Goal: Information Seeking & Learning: Check status

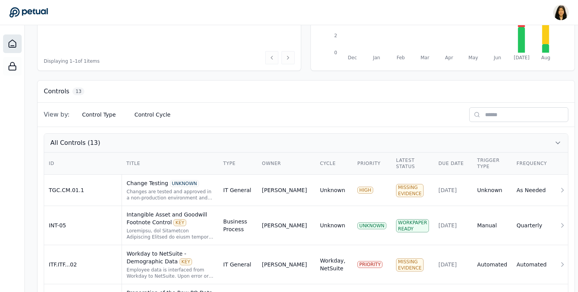
scroll to position [167, 0]
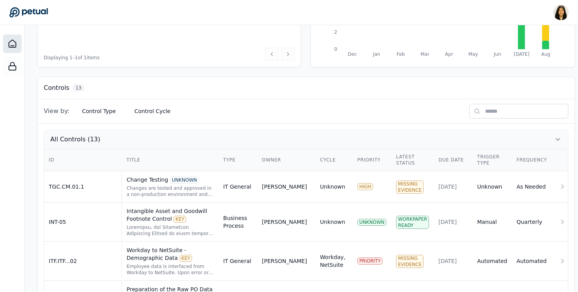
click at [556, 139] on icon at bounding box center [558, 140] width 4 height 2
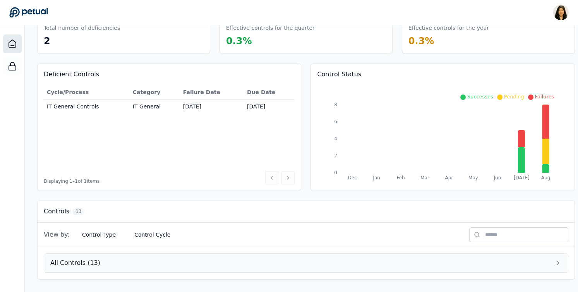
scroll to position [43, 0]
click at [554, 264] on icon at bounding box center [558, 263] width 8 height 8
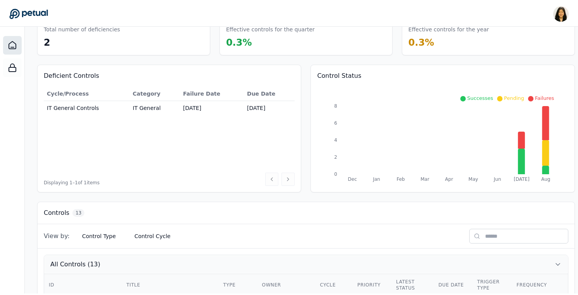
scroll to position [167, 0]
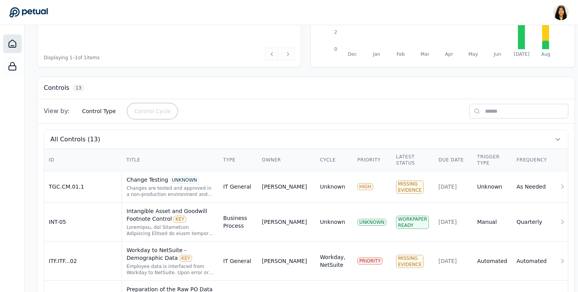
click at [157, 111] on button "Control Cycle" at bounding box center [152, 111] width 48 height 14
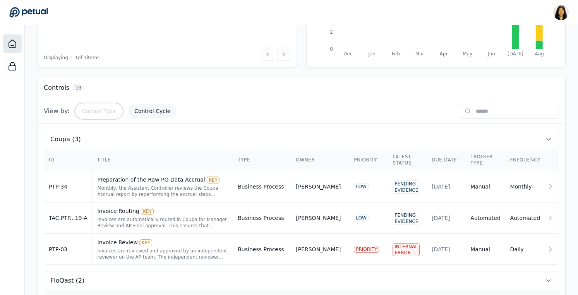
click at [100, 110] on button "Control Type" at bounding box center [99, 111] width 46 height 14
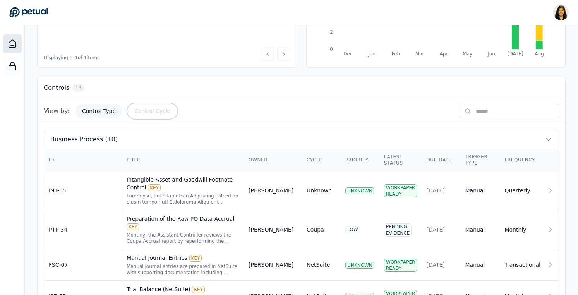
click at [135, 113] on button "Control Cycle" at bounding box center [152, 111] width 48 height 14
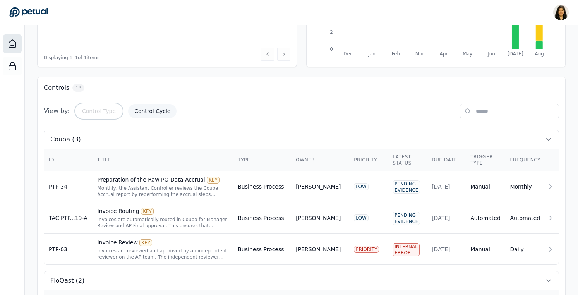
click at [108, 109] on button "Control Type" at bounding box center [99, 111] width 46 height 14
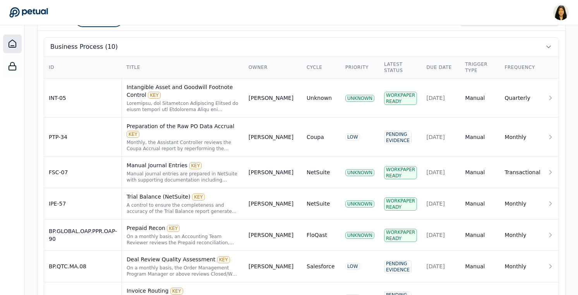
scroll to position [0, 0]
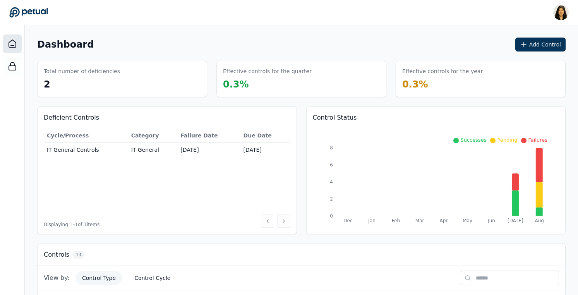
click at [11, 39] on icon at bounding box center [12, 43] width 9 height 9
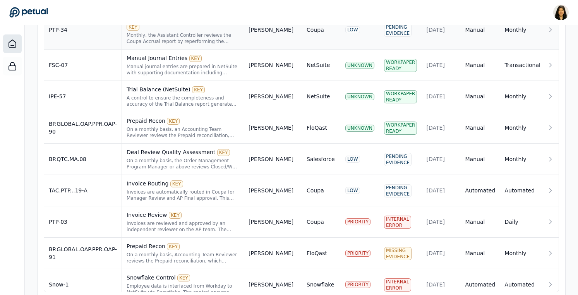
scroll to position [524, 0]
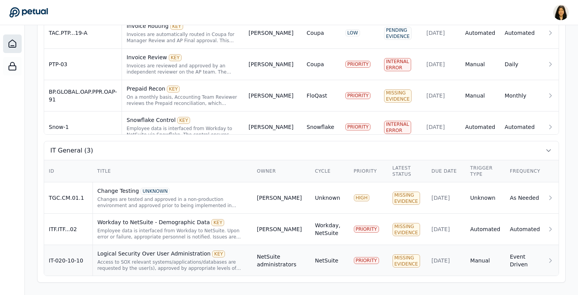
click at [158, 258] on div "Logical Security Over User Administration KEY Access to SOX relevant systems/ap…" at bounding box center [173, 261] width 150 height 22
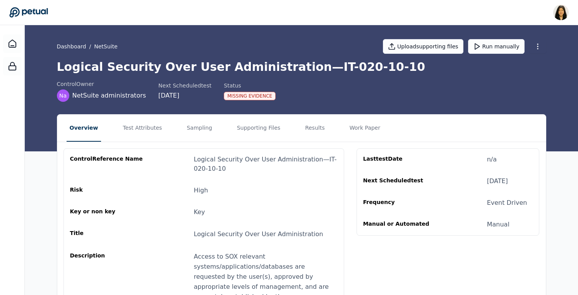
scroll to position [3, 0]
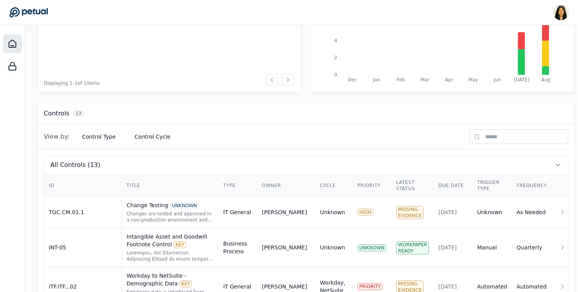
scroll to position [164, 0]
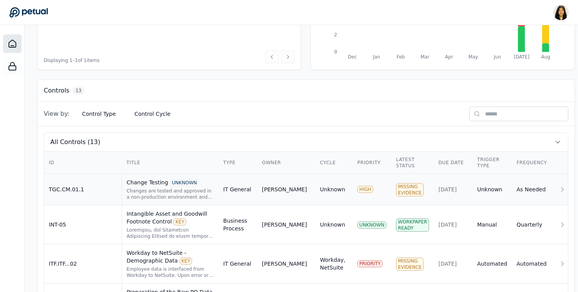
click at [147, 191] on div "Changes are tested and approved in a non-production environment and approved pr…" at bounding box center [171, 194] width 88 height 12
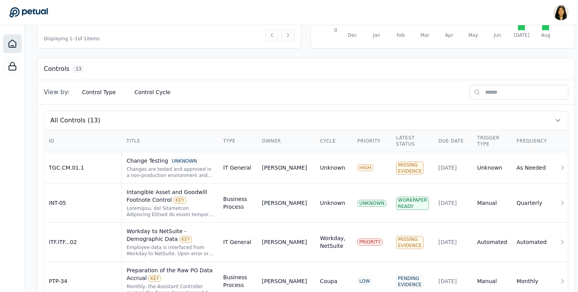
scroll to position [188, 0]
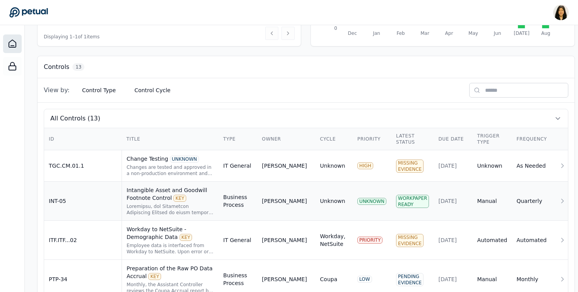
click at [150, 200] on div "Intangible Asset and Goodwill Footnote Control KEY" at bounding box center [171, 193] width 88 height 15
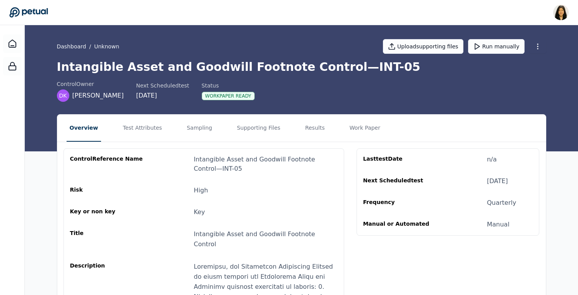
click at [32, 12] on icon at bounding box center [28, 12] width 38 height 10
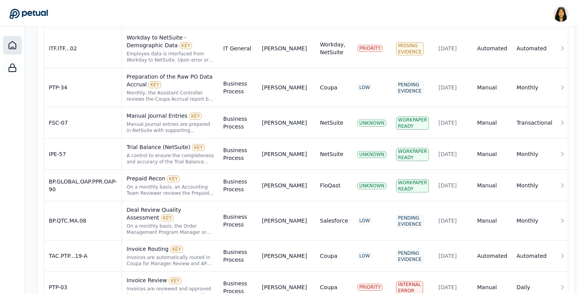
scroll to position [223, 0]
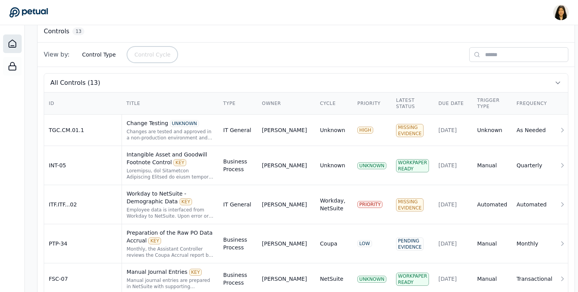
click at [143, 55] on button "Control Cycle" at bounding box center [152, 55] width 48 height 14
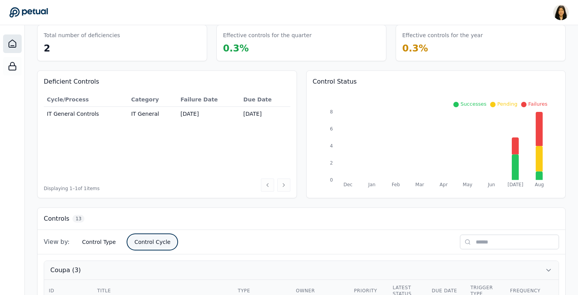
scroll to position [0, 0]
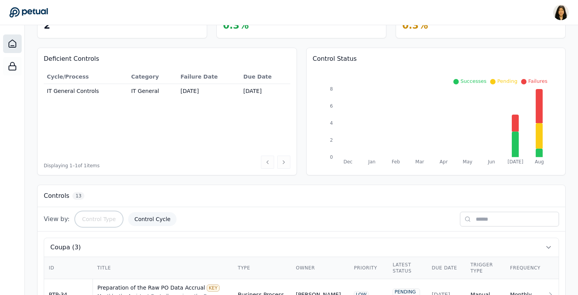
click at [101, 214] on button "Control Type" at bounding box center [99, 219] width 46 height 14
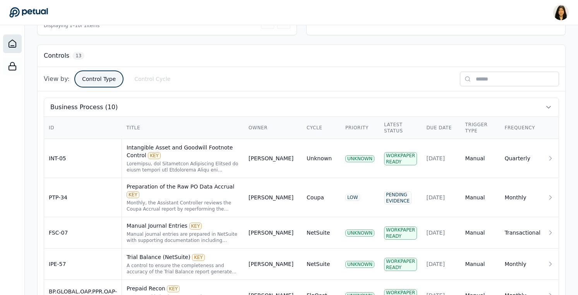
scroll to position [208, 0]
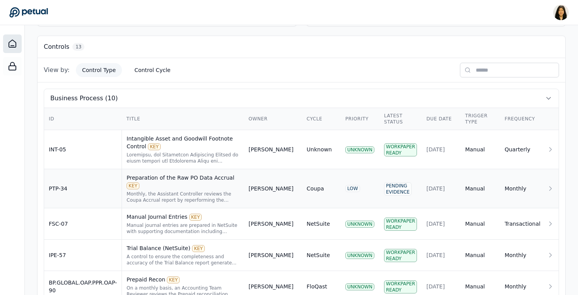
click at [197, 191] on div "Monthly, the Assistant Controller reviews the Coupa Accrual report by reperform…" at bounding box center [183, 197] width 113 height 12
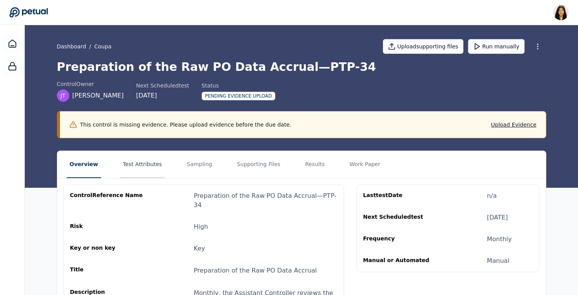
click at [130, 164] on button "Test Attributes" at bounding box center [142, 164] width 45 height 27
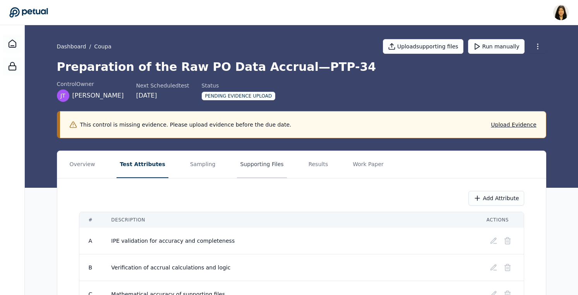
click at [255, 160] on button "Supporting Files" at bounding box center [262, 164] width 50 height 27
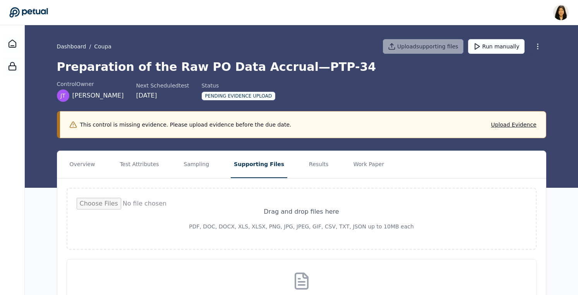
scroll to position [63, 0]
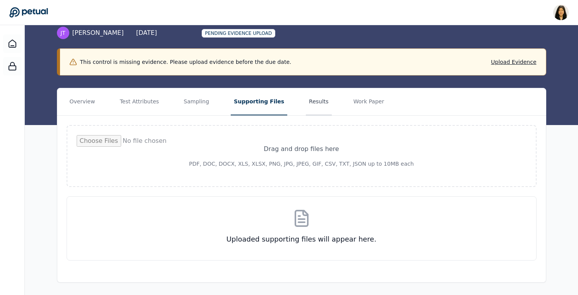
click at [311, 104] on button "Results" at bounding box center [319, 101] width 26 height 27
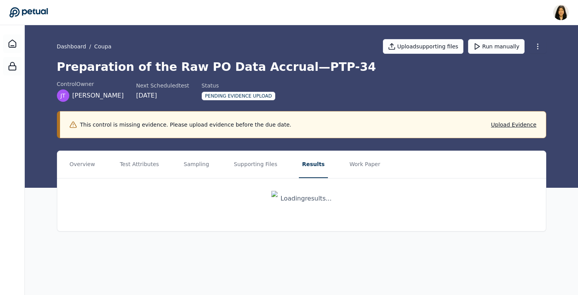
scroll to position [0, 0]
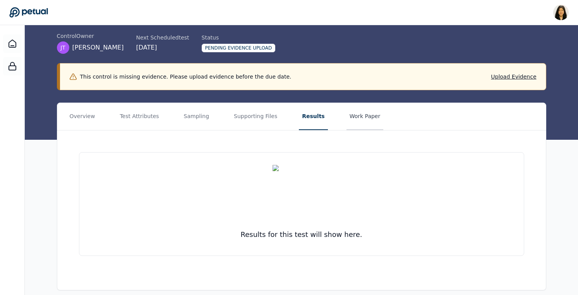
click at [359, 115] on button "Work Paper" at bounding box center [365, 116] width 37 height 27
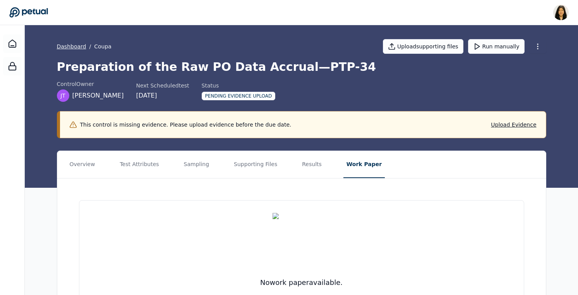
click at [70, 48] on link "Dashboard" at bounding box center [71, 47] width 29 height 8
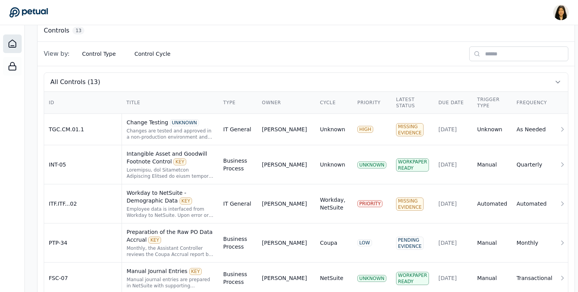
scroll to position [224, 0]
click at [175, 241] on div "Preparation of the Raw PO Data Accrual KEY" at bounding box center [171, 235] width 88 height 15
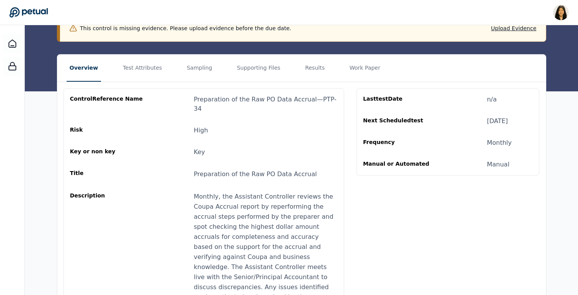
scroll to position [57, 0]
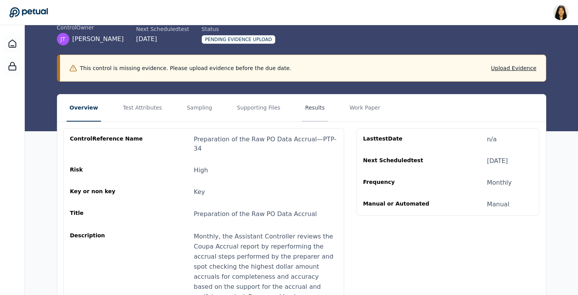
click at [302, 108] on button "Results" at bounding box center [315, 107] width 26 height 27
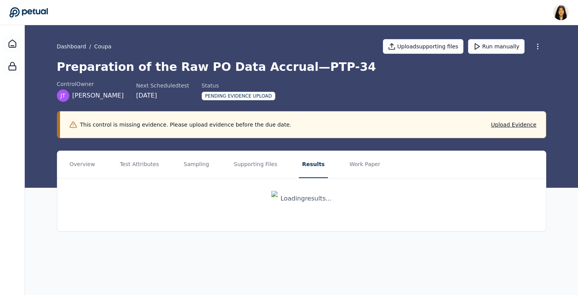
scroll to position [0, 0]
click at [264, 168] on button "Supporting Files" at bounding box center [256, 164] width 50 height 27
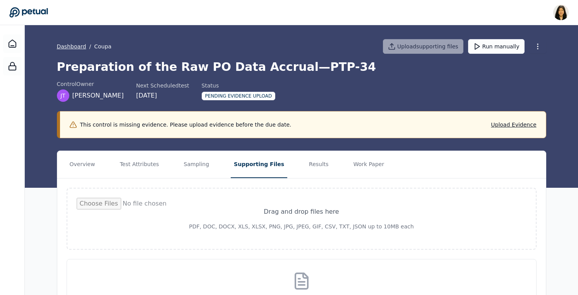
click at [71, 49] on link "Dashboard" at bounding box center [71, 47] width 29 height 8
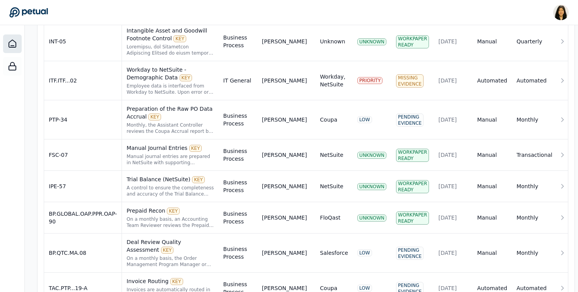
scroll to position [465, 0]
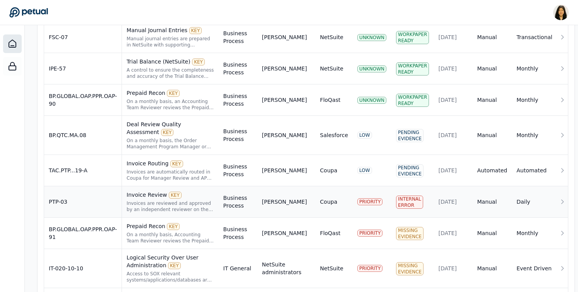
click at [137, 204] on div "Invoices are reviewed and approved by an independent reviewer on the AP team. T…" at bounding box center [171, 206] width 88 height 12
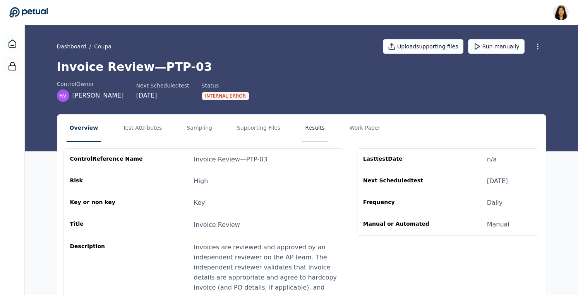
click at [306, 126] on button "Results" at bounding box center [315, 128] width 26 height 27
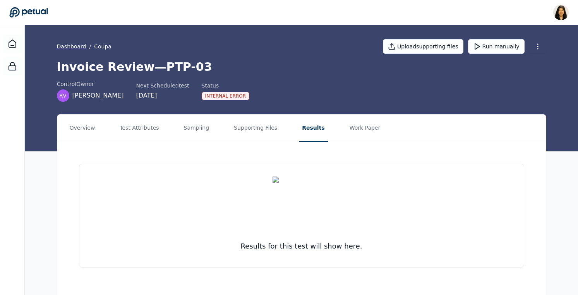
click at [81, 43] on link "Dashboard" at bounding box center [71, 47] width 29 height 8
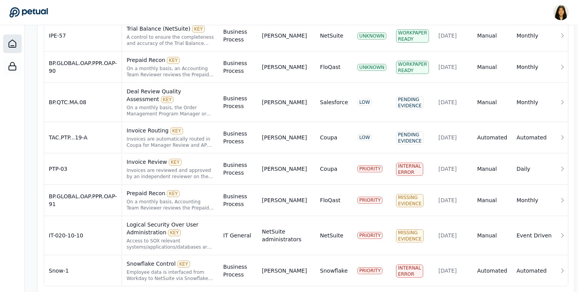
scroll to position [511, 0]
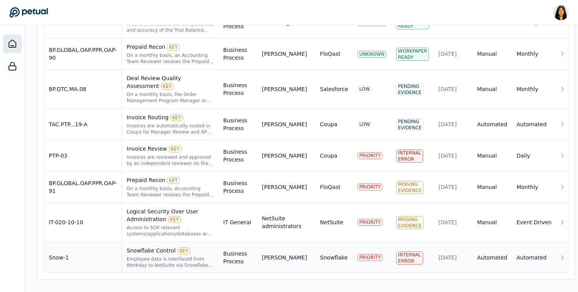
click at [146, 252] on div "Snowflake Control KEY" at bounding box center [171, 251] width 88 height 8
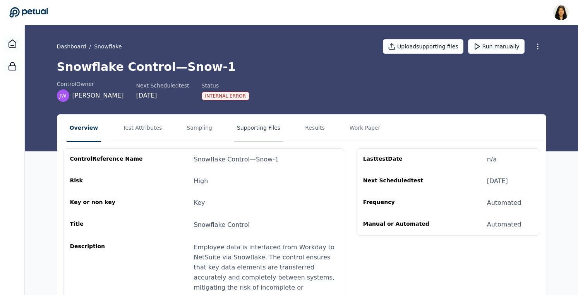
click at [264, 127] on button "Supporting Files" at bounding box center [259, 128] width 50 height 27
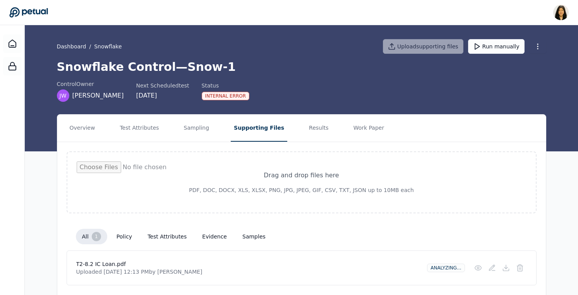
scroll to position [25, 0]
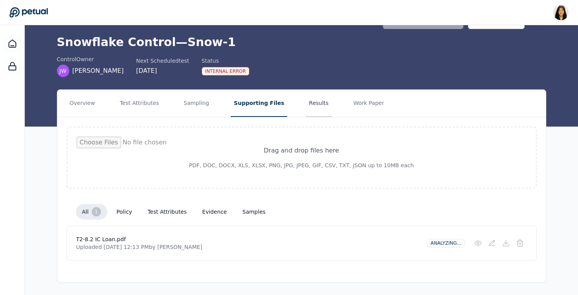
click at [312, 102] on button "Results" at bounding box center [319, 103] width 26 height 27
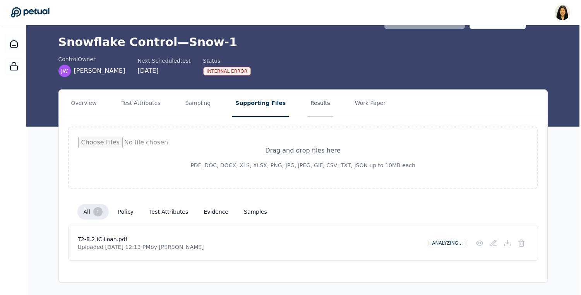
scroll to position [0, 0]
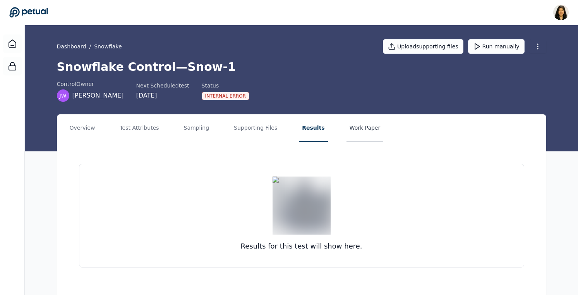
click at [354, 128] on button "Work Paper" at bounding box center [365, 128] width 37 height 27
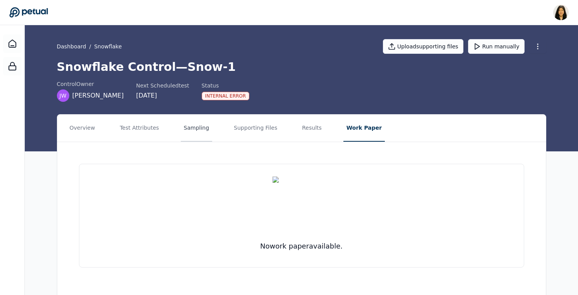
click at [187, 130] on button "Sampling" at bounding box center [197, 128] width 32 height 27
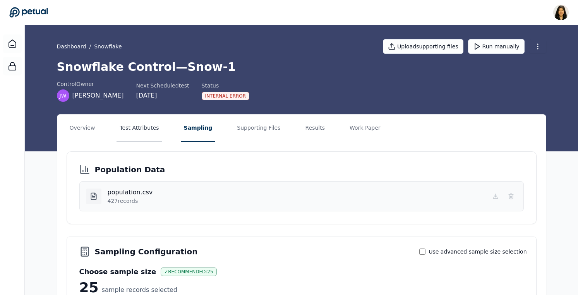
click at [143, 129] on button "Test Attributes" at bounding box center [139, 128] width 45 height 27
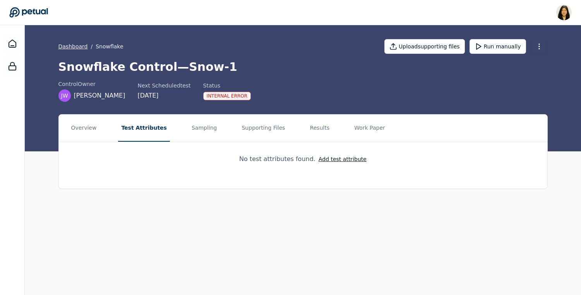
click at [75, 45] on link "Dashboard" at bounding box center [72, 47] width 29 height 8
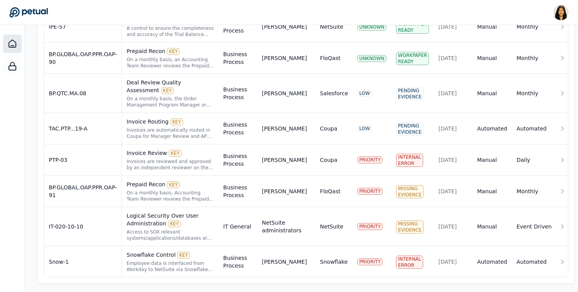
scroll to position [511, 0]
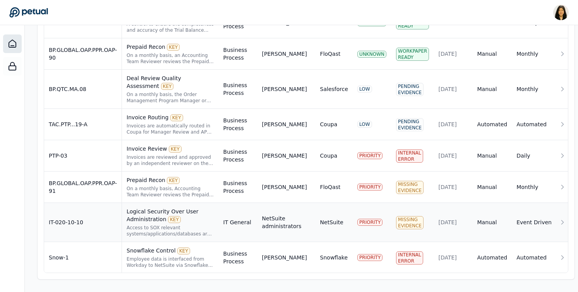
click at [191, 218] on div "Logical Security Over User Administration KEY" at bounding box center [171, 215] width 88 height 15
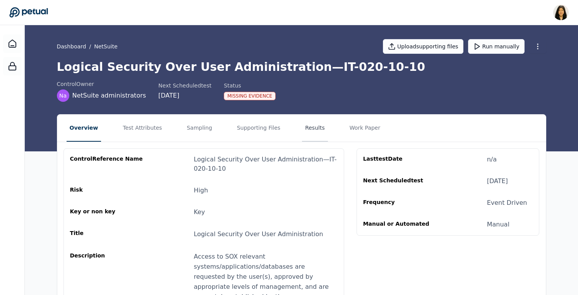
click at [302, 124] on button "Results" at bounding box center [315, 128] width 26 height 27
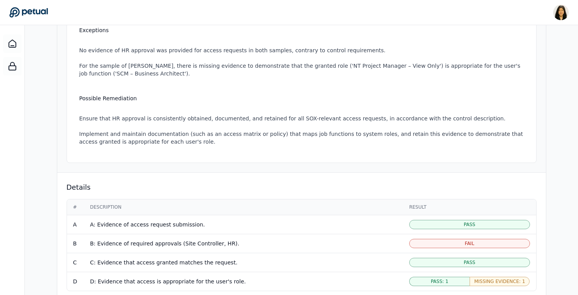
scroll to position [307, 0]
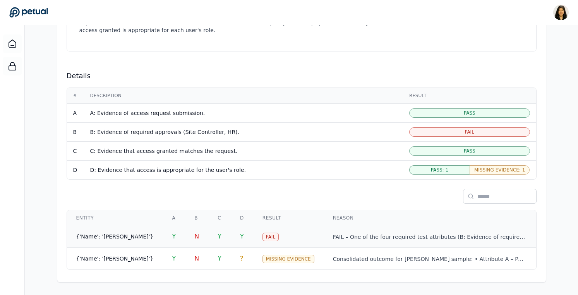
click at [231, 237] on td "Y" at bounding box center [242, 237] width 22 height 22
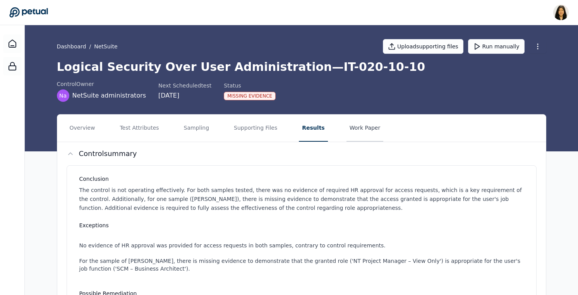
click at [365, 125] on button "Work Paper" at bounding box center [365, 128] width 37 height 27
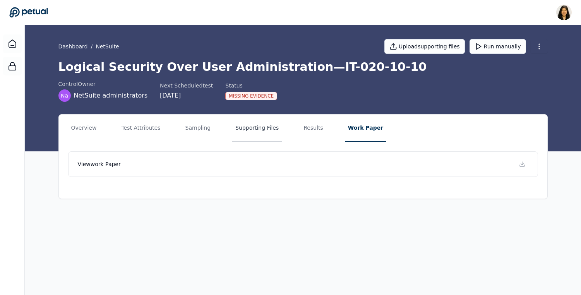
click at [239, 130] on button "Supporting Files" at bounding box center [257, 128] width 50 height 27
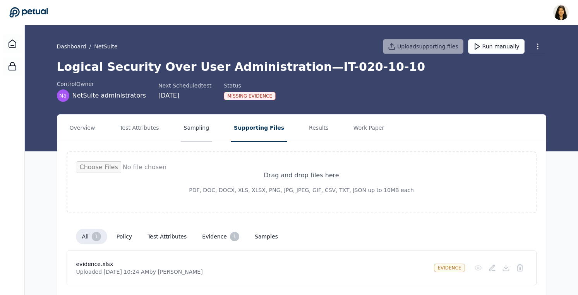
click at [198, 132] on button "Sampling" at bounding box center [197, 128] width 32 height 27
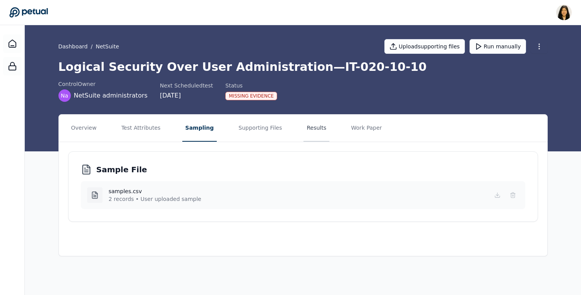
click at [312, 130] on button "Results" at bounding box center [317, 128] width 26 height 27
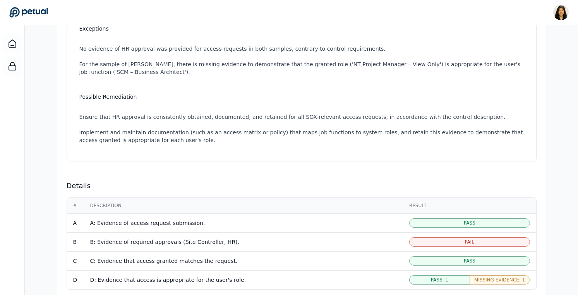
scroll to position [304, 0]
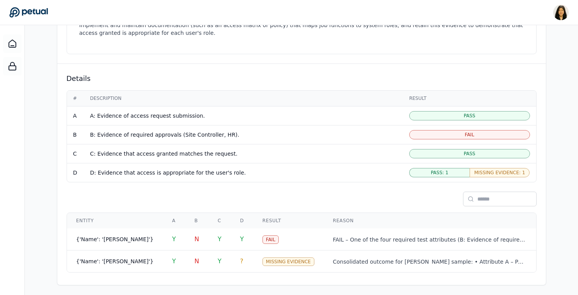
click at [447, 133] on div "Fail" at bounding box center [469, 134] width 121 height 9
click at [449, 153] on div "Pass" at bounding box center [469, 153] width 121 height 9
click at [449, 173] on div "Pass: 1" at bounding box center [439, 172] width 60 height 9
click at [449, 126] on td "Fail" at bounding box center [469, 134] width 133 height 19
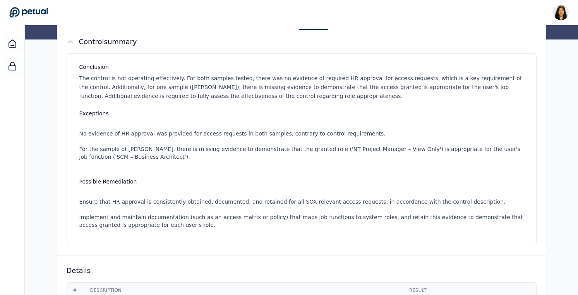
scroll to position [0, 0]
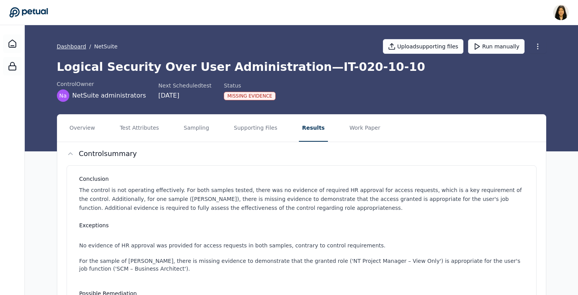
click at [70, 45] on link "Dashboard" at bounding box center [71, 47] width 29 height 8
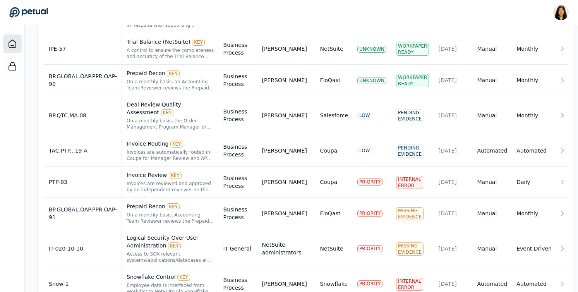
scroll to position [511, 0]
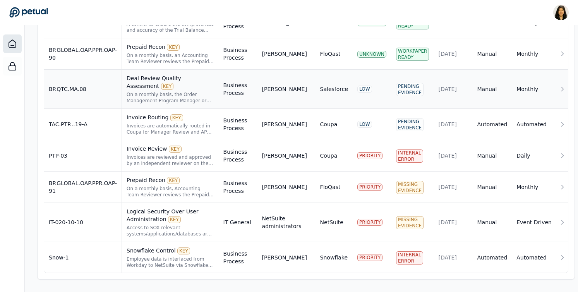
click at [189, 86] on div "Deal Review Quality Assessment KEY" at bounding box center [171, 81] width 88 height 15
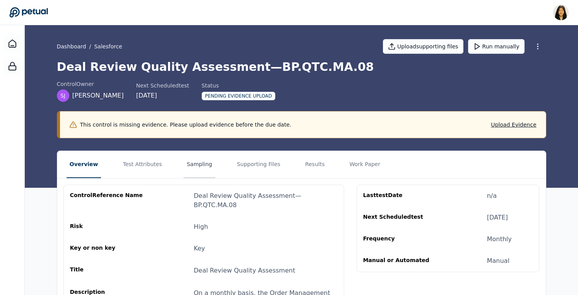
scroll to position [5, 0]
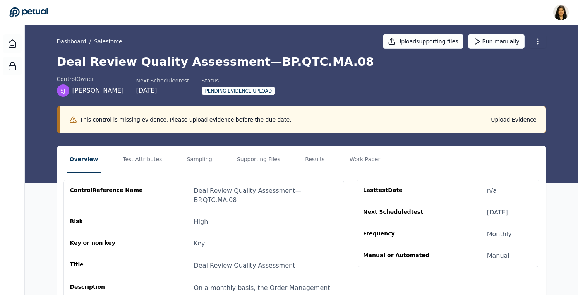
click at [319, 151] on nav "Overview Test Attributes Sampling Supporting Files Results Work Paper" at bounding box center [301, 159] width 489 height 27
click at [318, 154] on button "Results" at bounding box center [315, 159] width 26 height 27
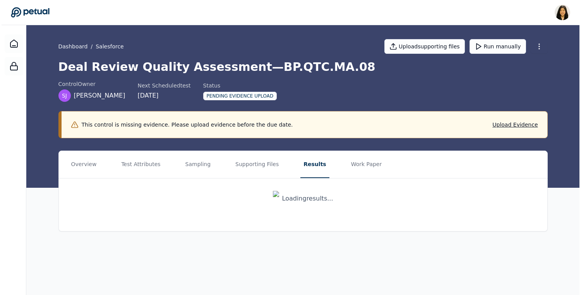
scroll to position [0, 0]
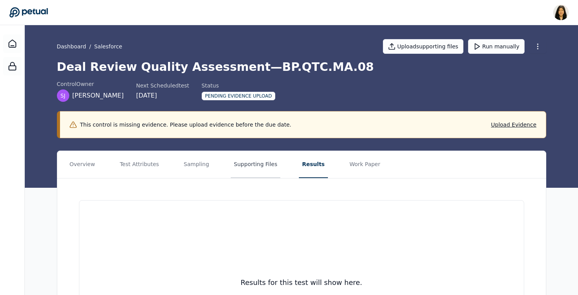
click at [254, 164] on button "Supporting Files" at bounding box center [256, 164] width 50 height 27
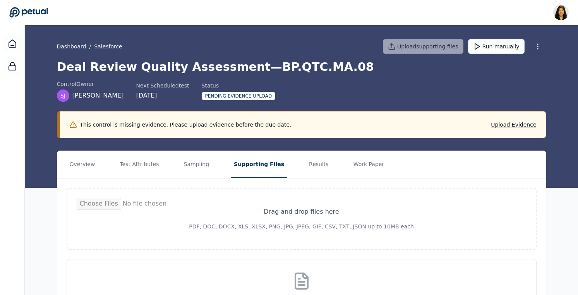
click at [368, 180] on div "Drag and drop files here PDF, DOC, DOCX, XLS, XLSX, PNG, JPG, JPEG, GIF, CSV, T…" at bounding box center [301, 255] width 489 height 154
click at [366, 171] on button "Work Paper" at bounding box center [368, 164] width 37 height 27
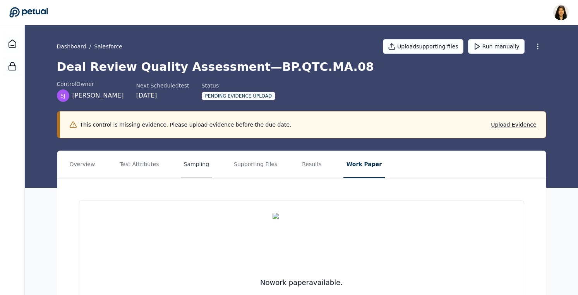
click at [187, 162] on button "Sampling" at bounding box center [197, 164] width 32 height 27
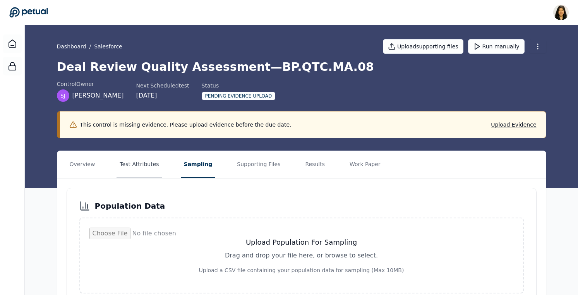
click at [140, 163] on button "Test Attributes" at bounding box center [139, 164] width 45 height 27
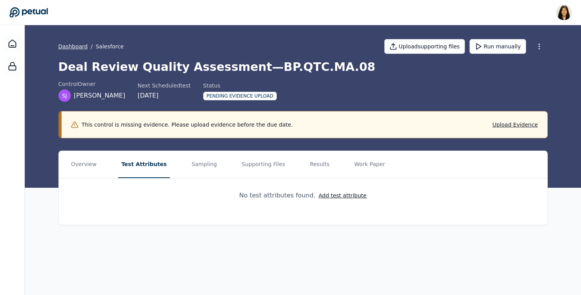
click at [79, 45] on link "Dashboard" at bounding box center [72, 47] width 29 height 8
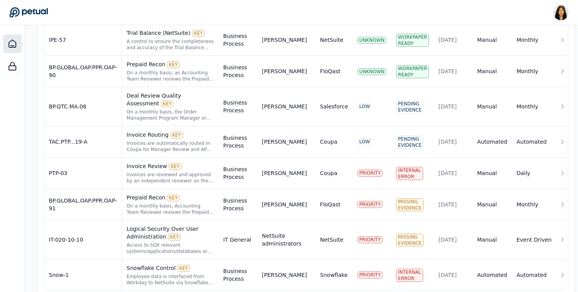
scroll to position [511, 0]
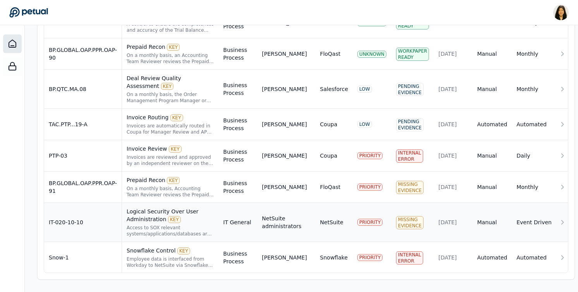
click at [149, 217] on div "Logical Security Over User Administration KEY" at bounding box center [171, 215] width 88 height 15
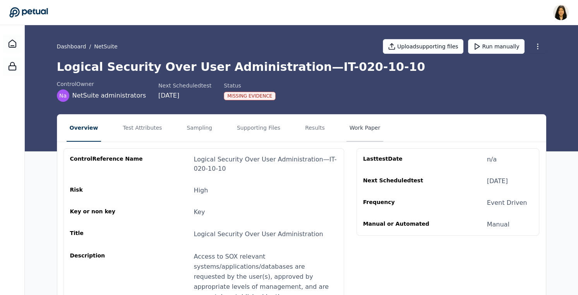
click at [347, 125] on button "Work Paper" at bounding box center [365, 128] width 37 height 27
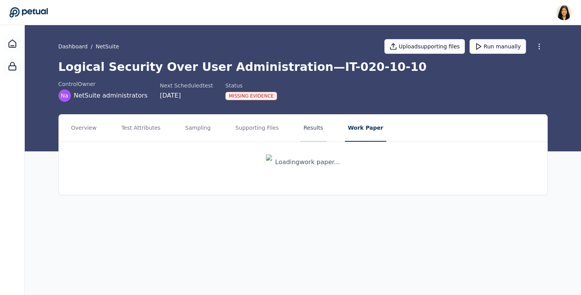
click at [306, 126] on button "Results" at bounding box center [313, 128] width 26 height 27
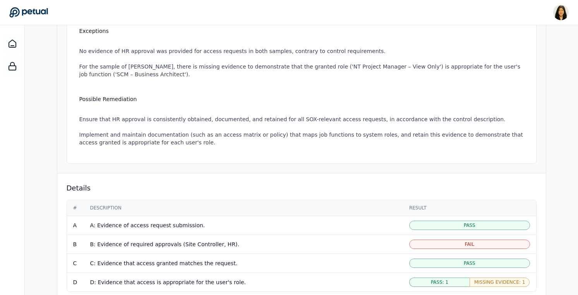
scroll to position [307, 0]
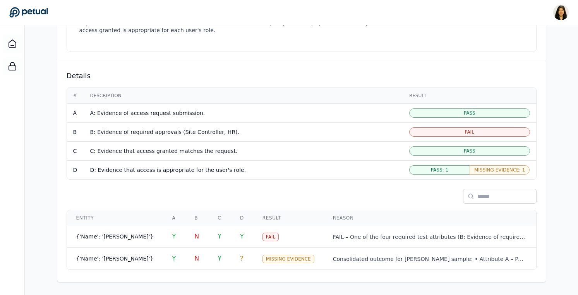
click at [441, 112] on div "Pass" at bounding box center [469, 112] width 121 height 9
click at [396, 239] on p "FAIL – One of the four required test attributes (B: Evidence of required approv…" at bounding box center [430, 236] width 194 height 7
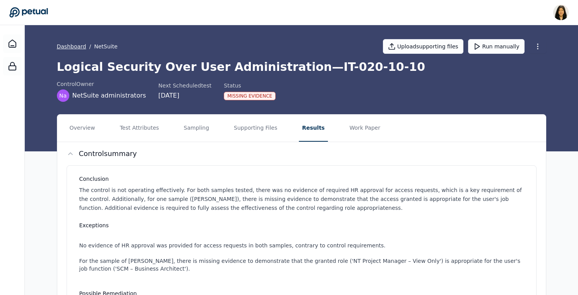
click at [71, 44] on link "Dashboard" at bounding box center [71, 47] width 29 height 8
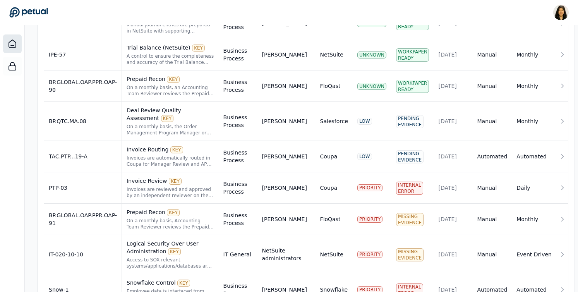
scroll to position [511, 0]
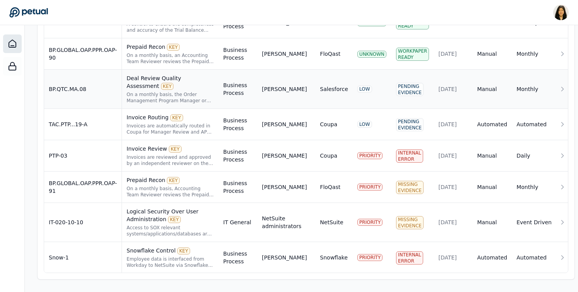
click at [168, 84] on div "Deal Review Quality Assessment KEY" at bounding box center [171, 81] width 88 height 15
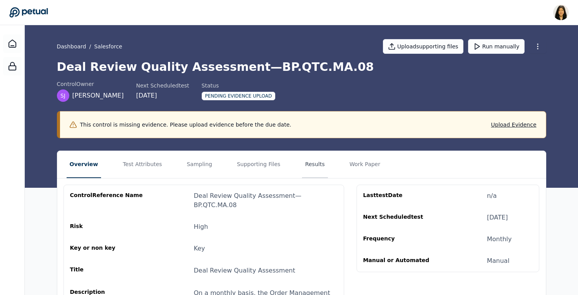
click at [317, 161] on button "Results" at bounding box center [315, 164] width 26 height 27
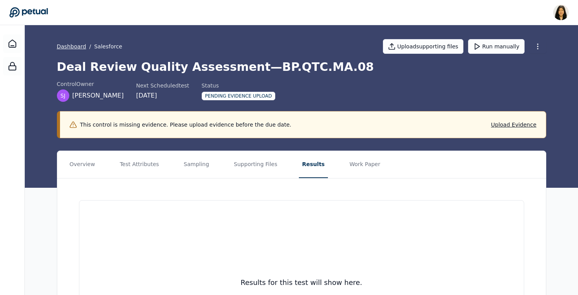
click at [82, 50] on link "Dashboard" at bounding box center [71, 47] width 29 height 8
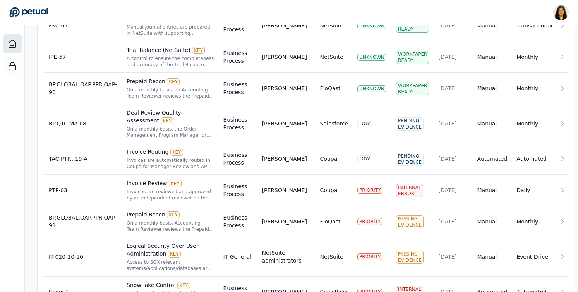
scroll to position [511, 0]
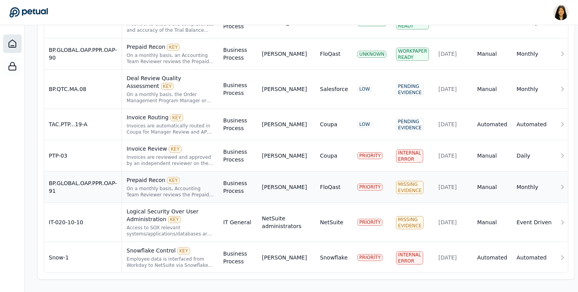
click at [156, 192] on div "On a monthly basis, Accounting Team Reviewer reviews the Prepaid reconciliation…" at bounding box center [171, 191] width 88 height 12
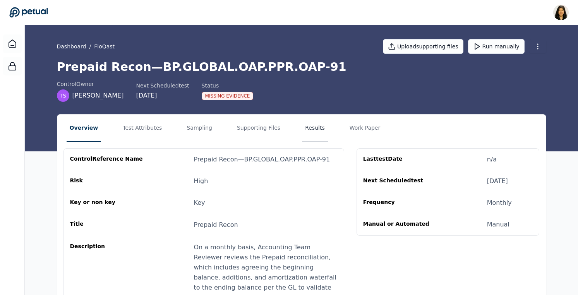
click at [307, 134] on button "Results" at bounding box center [315, 128] width 26 height 27
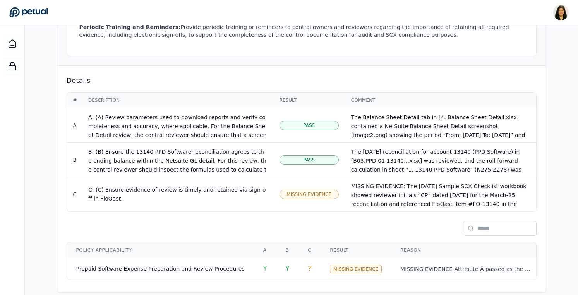
scroll to position [344, 0]
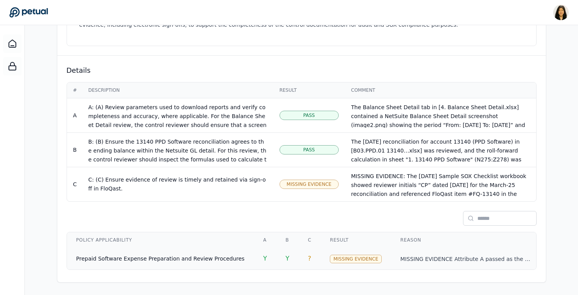
click at [321, 259] on td "Missing Evidence" at bounding box center [356, 259] width 70 height 22
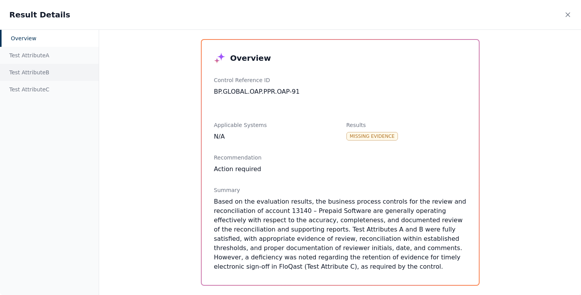
click at [36, 71] on div "Test Attribute B" at bounding box center [49, 72] width 99 height 17
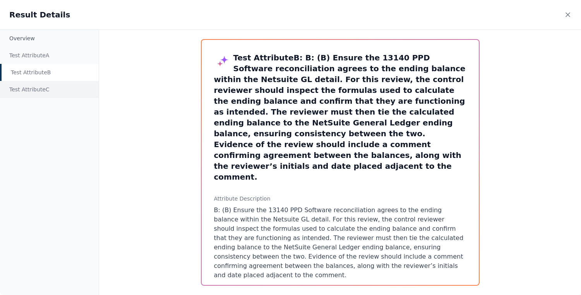
click at [41, 89] on div "Test Attribute C" at bounding box center [49, 89] width 99 height 17
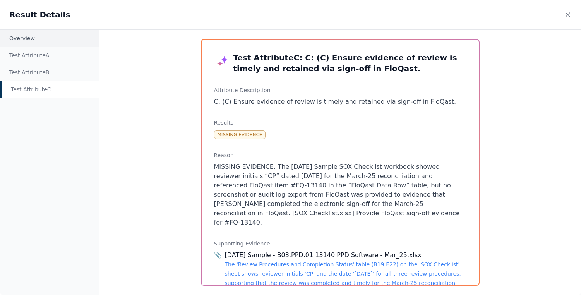
click at [57, 42] on div "Overview" at bounding box center [49, 38] width 99 height 17
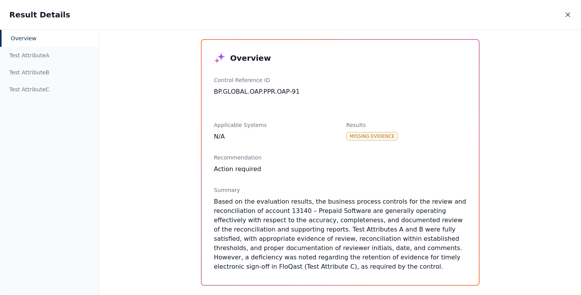
click at [568, 13] on icon at bounding box center [568, 15] width 8 height 8
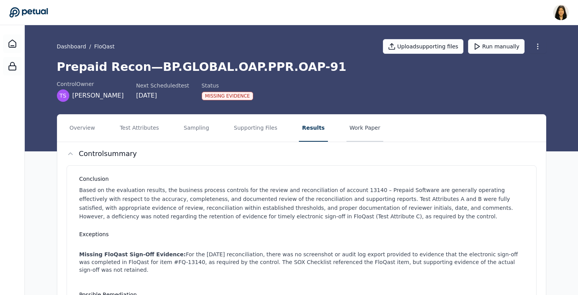
click at [354, 129] on button "Work Paper" at bounding box center [365, 128] width 37 height 27
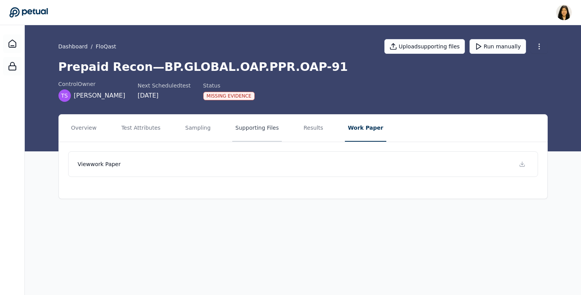
click at [238, 125] on button "Supporting Files" at bounding box center [257, 128] width 50 height 27
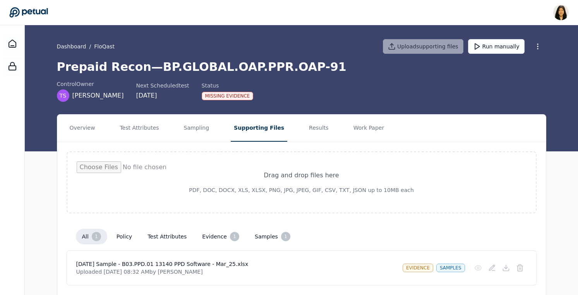
scroll to position [25, 0]
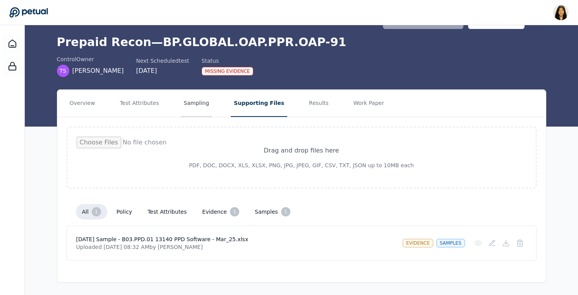
click at [192, 106] on button "Sampling" at bounding box center [197, 103] width 32 height 27
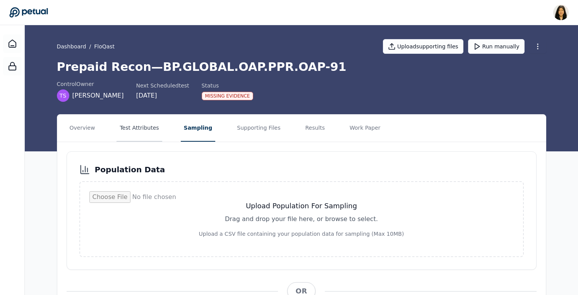
click at [139, 115] on button "Test Attributes" at bounding box center [139, 128] width 45 height 27
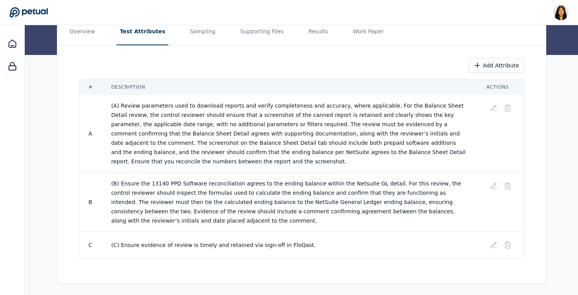
scroll to position [98, 0]
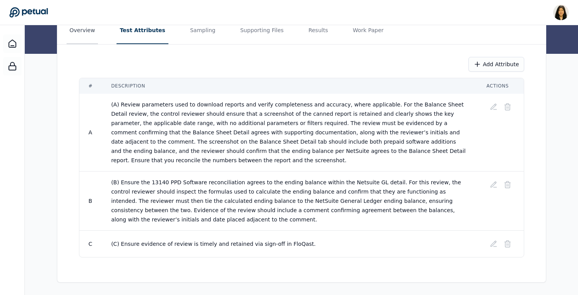
click at [81, 34] on button "Overview" at bounding box center [83, 30] width 32 height 27
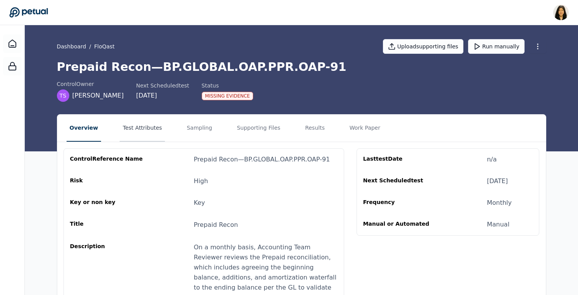
click at [144, 125] on button "Test Attributes" at bounding box center [142, 128] width 45 height 27
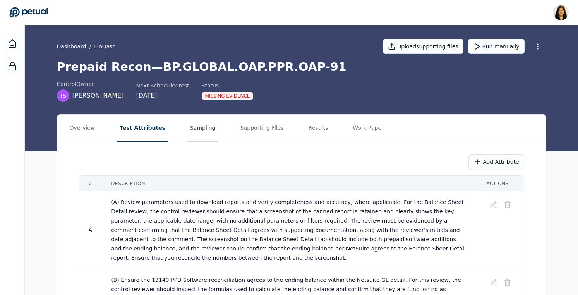
click at [198, 127] on button "Sampling" at bounding box center [203, 128] width 32 height 27
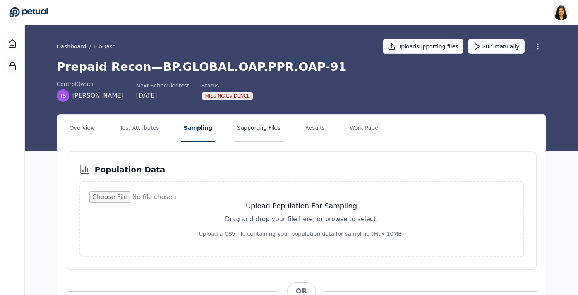
click at [267, 127] on button "Supporting Files" at bounding box center [259, 128] width 50 height 27
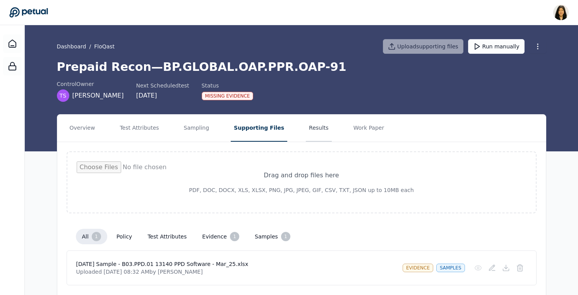
click at [306, 126] on button "Results" at bounding box center [319, 128] width 26 height 27
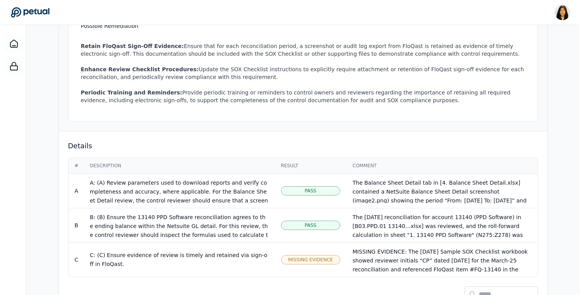
scroll to position [270, 0]
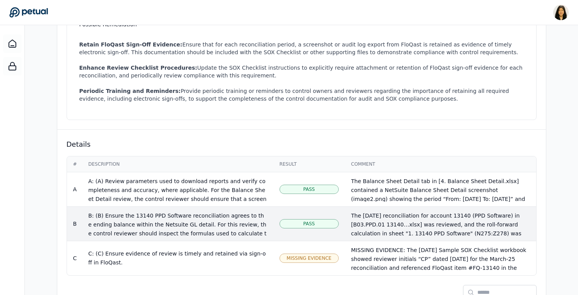
click at [228, 233] on div "B: (B) Ensure the 13140 PPD Software reconciliation agrees to the ending balanc…" at bounding box center [177, 250] width 179 height 79
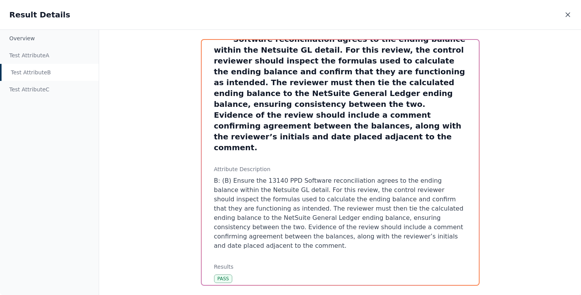
click at [570, 15] on icon at bounding box center [568, 15] width 8 height 8
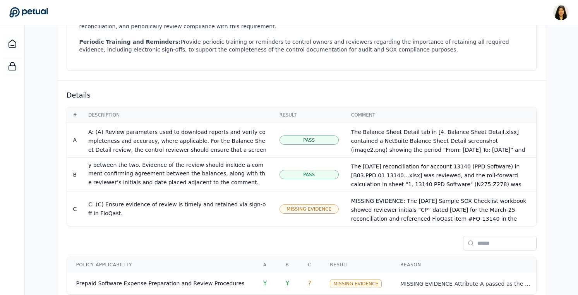
scroll to position [318, 0]
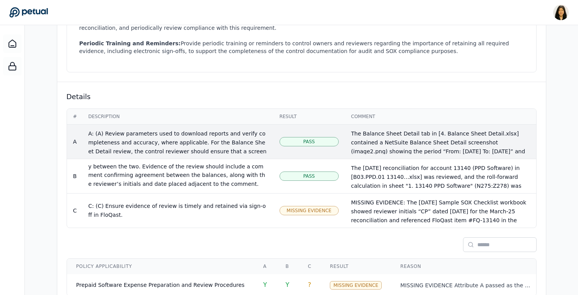
click at [124, 142] on div "A: (A) Review parameters used to download reports and verify completeness and a…" at bounding box center [177, 191] width 179 height 124
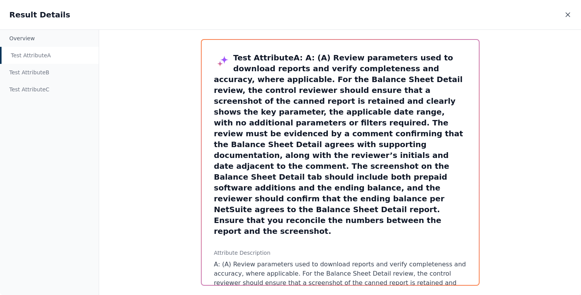
click at [566, 18] on icon at bounding box center [568, 15] width 8 height 8
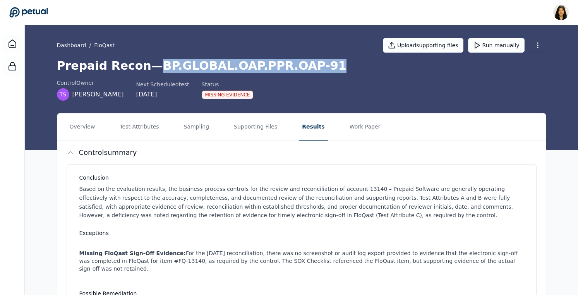
drag, startPoint x: 151, startPoint y: 65, endPoint x: 308, endPoint y: 70, distance: 157.3
click at [308, 70] on h1 "Prepaid Recon — BP.GLOBAL.OAP.PPR.OAP-91" at bounding box center [301, 66] width 489 height 14
copy h1 "BP.GLOBAL.OAP.PPR.OAP-91"
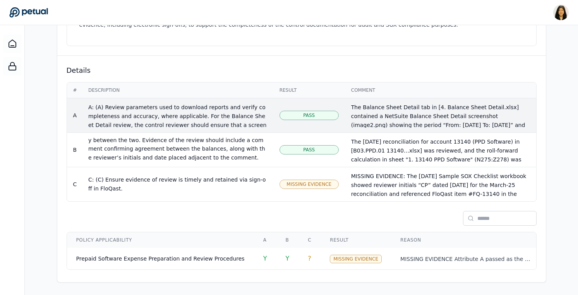
click at [322, 116] on div "Pass" at bounding box center [309, 115] width 59 height 9
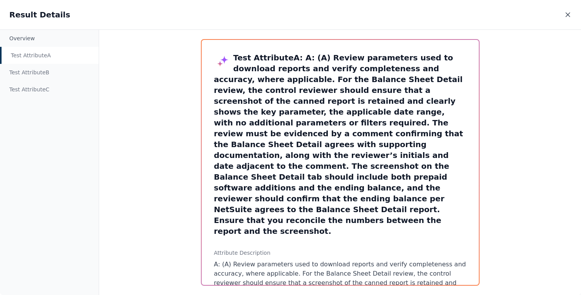
click at [568, 16] on icon at bounding box center [568, 15] width 8 height 8
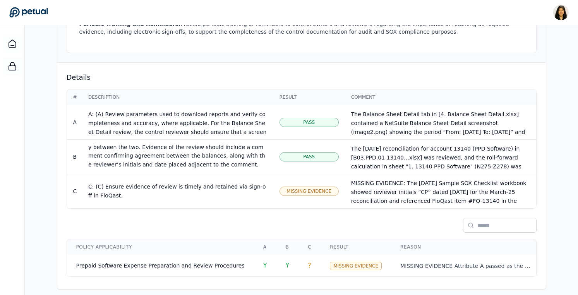
scroll to position [344, 0]
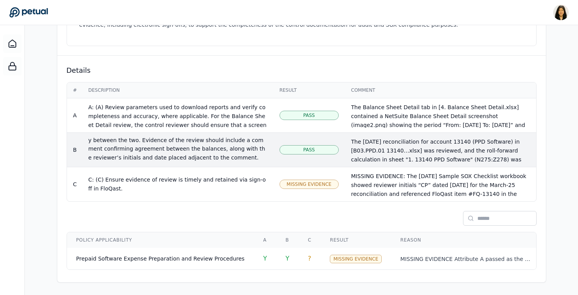
click at [149, 156] on div "B: (B) Ensure the 13140 PPD Software reconciliation agrees to the ending balanc…" at bounding box center [177, 122] width 179 height 79
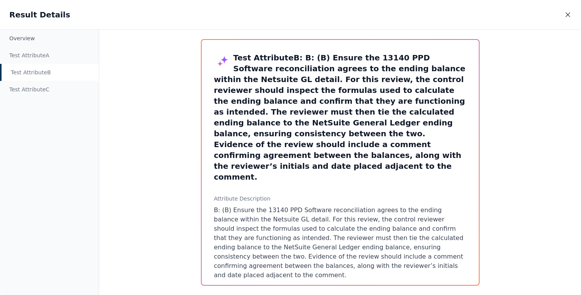
click at [569, 14] on icon at bounding box center [568, 15] width 8 height 8
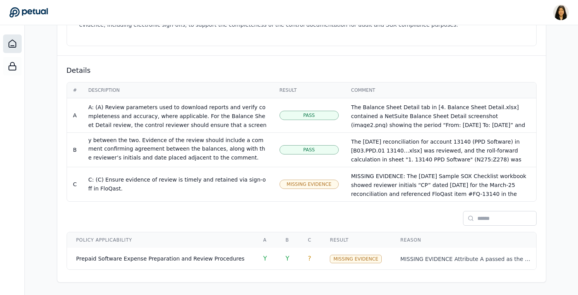
click at [13, 44] on icon at bounding box center [12, 43] width 9 height 9
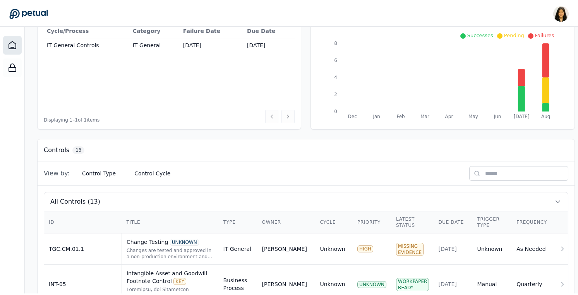
scroll to position [173, 0]
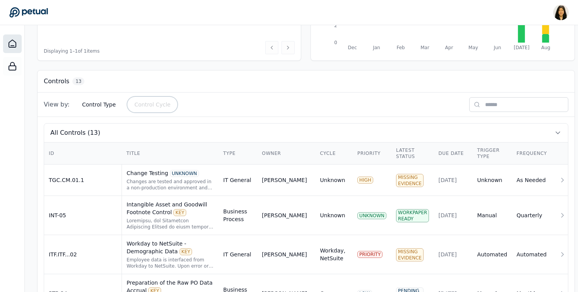
click at [142, 108] on button "Control Cycle" at bounding box center [152, 105] width 48 height 14
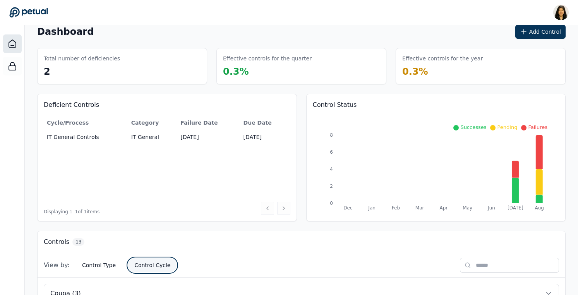
scroll to position [0, 0]
